Goal: Task Accomplishment & Management: Manage account settings

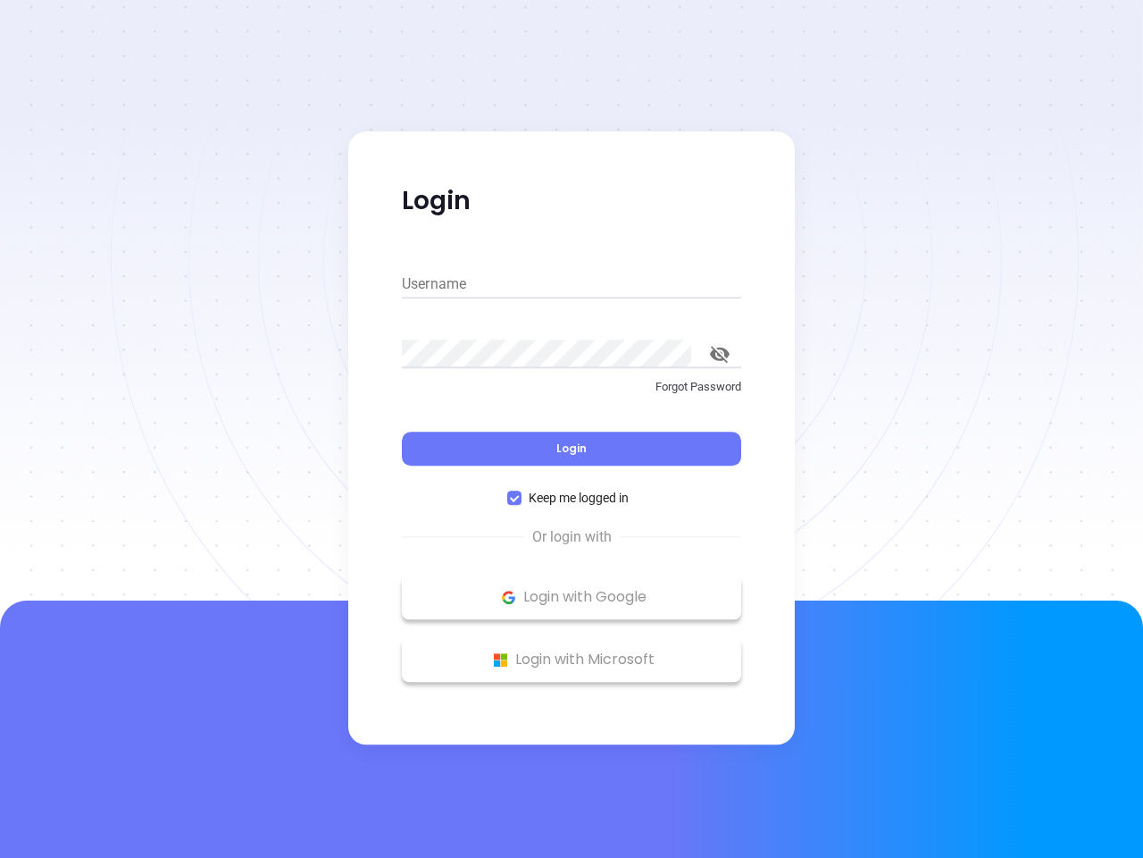
click at [572, 429] on div "Login" at bounding box center [571, 437] width 339 height 55
click at [572, 284] on input "Username" at bounding box center [571, 284] width 339 height 29
click at [720, 354] on icon "toggle password visibility" at bounding box center [720, 354] width 20 height 17
click at [572, 448] on span "Login" at bounding box center [572, 447] width 30 height 15
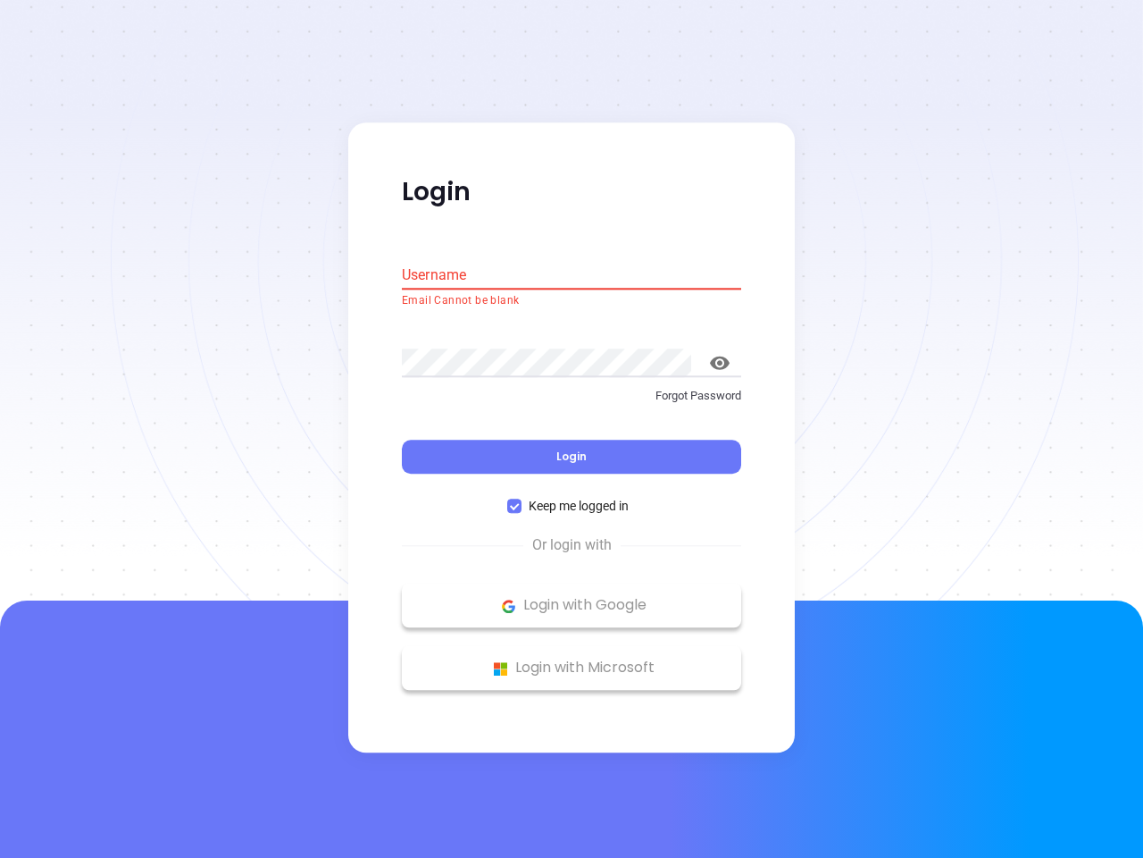
click at [572, 498] on span "Keep me logged in" at bounding box center [579, 507] width 114 height 20
click at [522, 499] on input "Keep me logged in" at bounding box center [514, 506] width 14 height 14
checkbox input "false"
click at [572, 597] on p "Login with Google" at bounding box center [572, 605] width 322 height 27
click at [572, 659] on p "Login with Microsoft" at bounding box center [572, 668] width 322 height 27
